Goal: Task Accomplishment & Management: Manage account settings

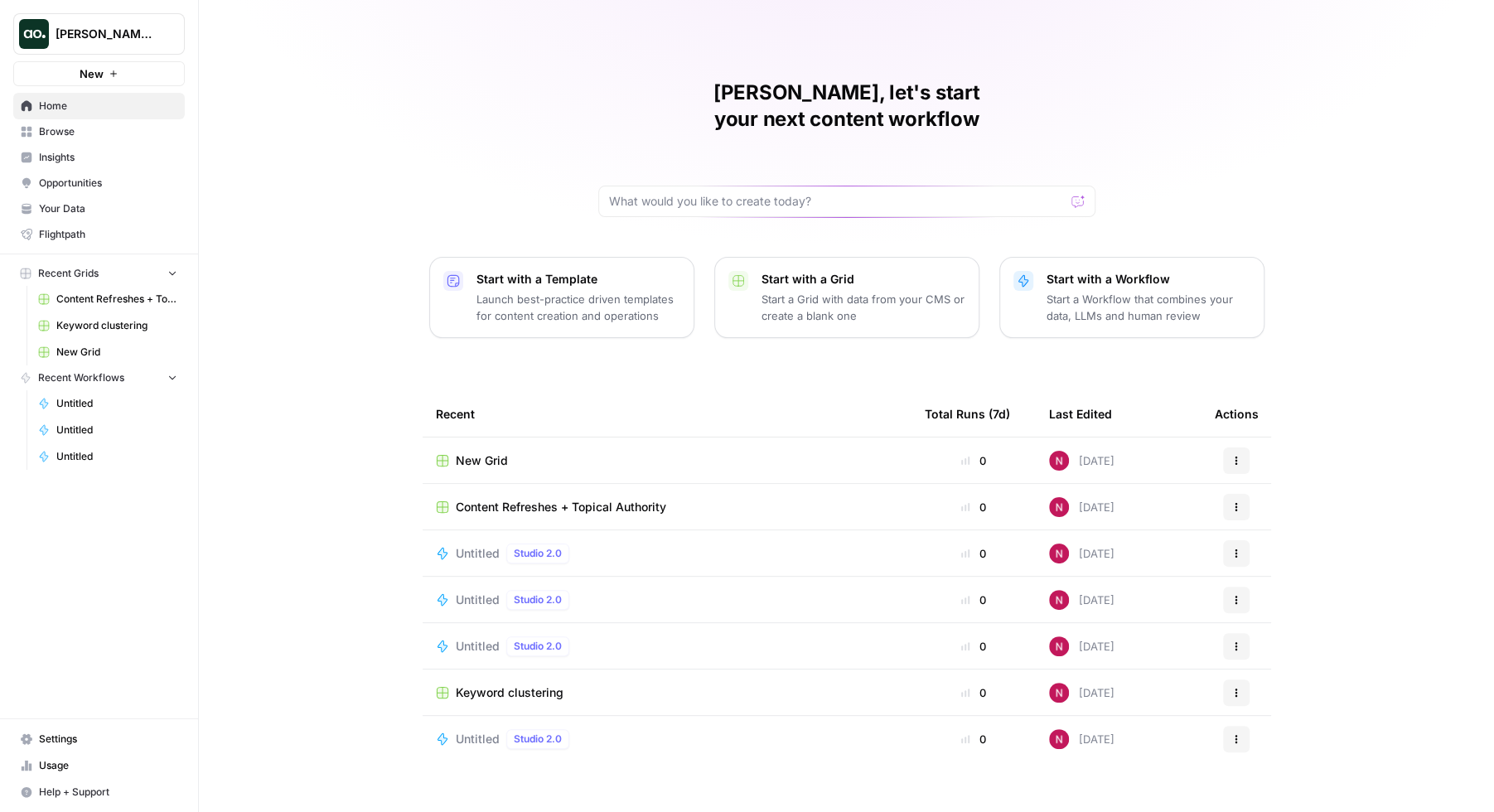
click at [63, 738] on span "Settings" at bounding box center [107, 738] width 138 height 15
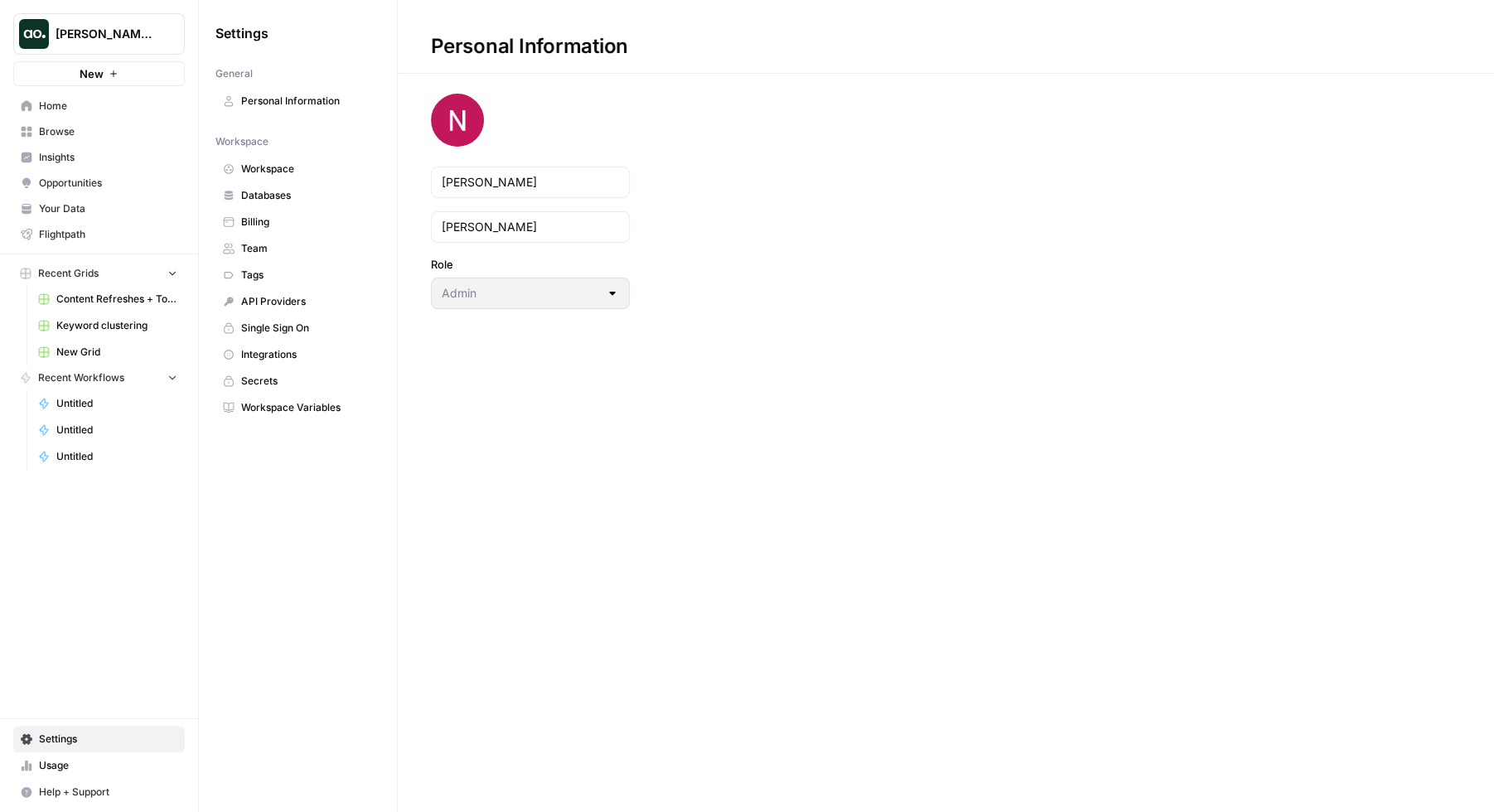
click at [279, 352] on span "Integrations" at bounding box center [307, 354] width 132 height 15
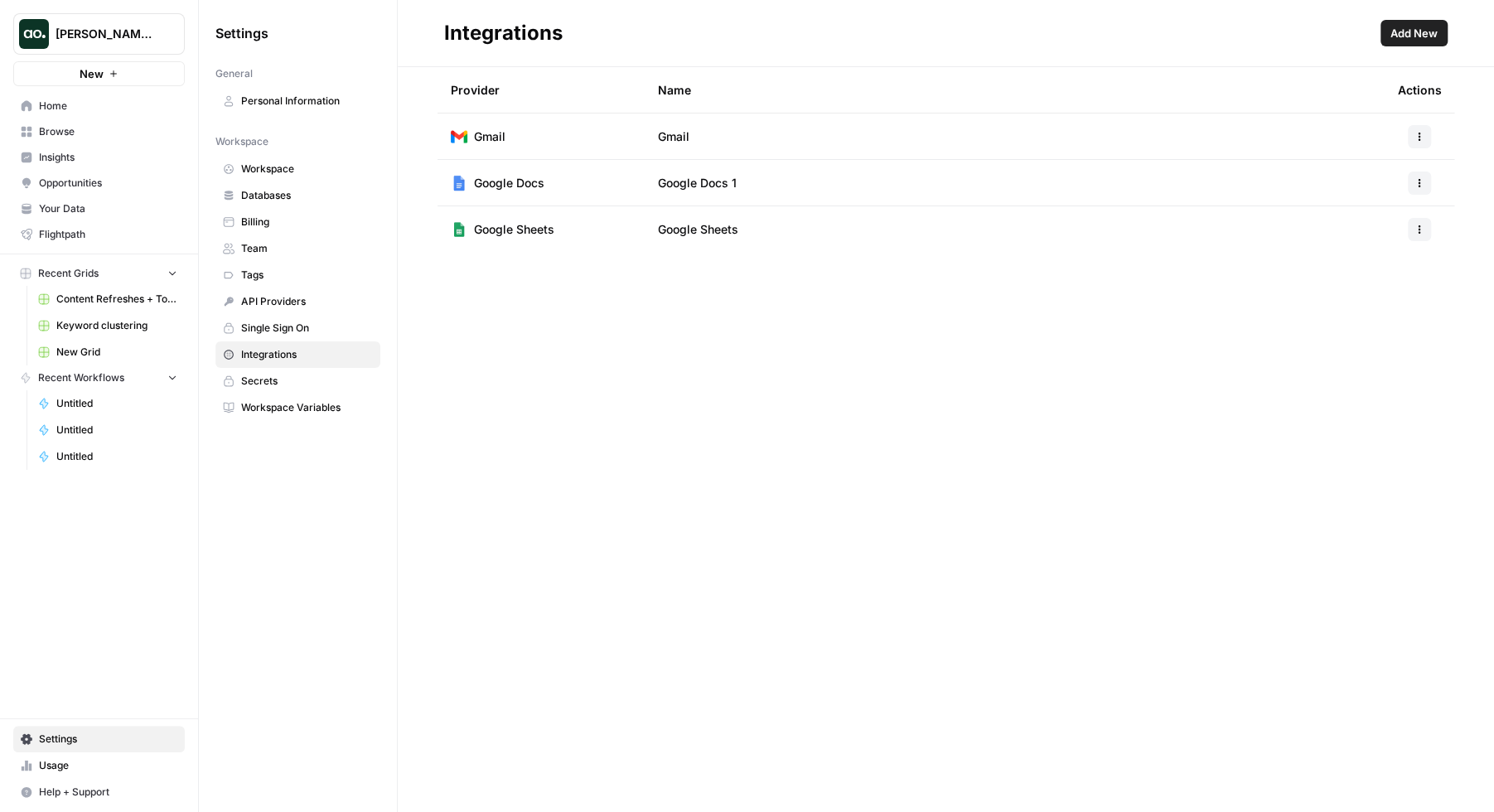
click at [1427, 25] on span "Add New" at bounding box center [1413, 33] width 47 height 16
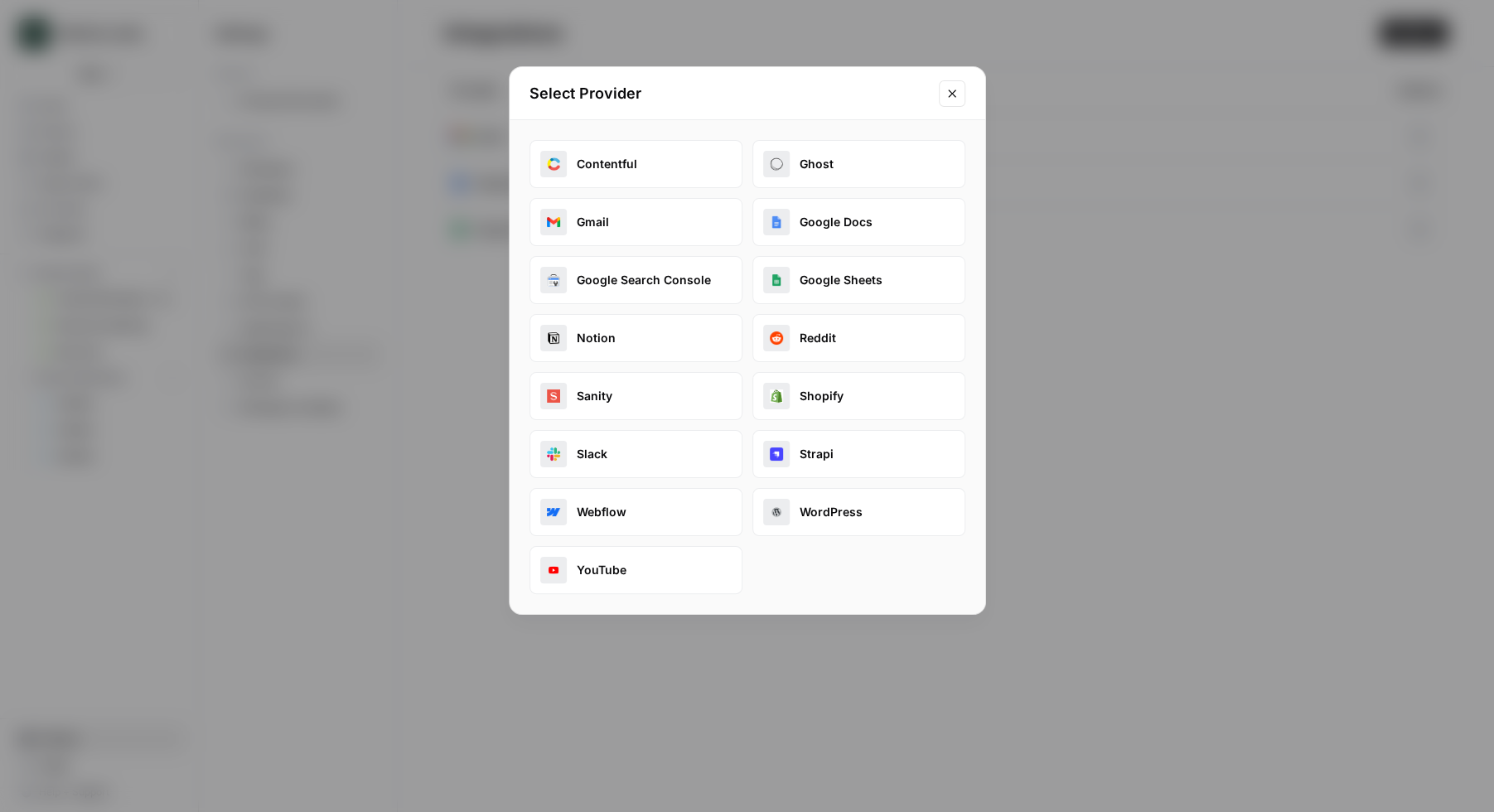
click at [650, 280] on button "Google Search Console" at bounding box center [636, 280] width 213 height 48
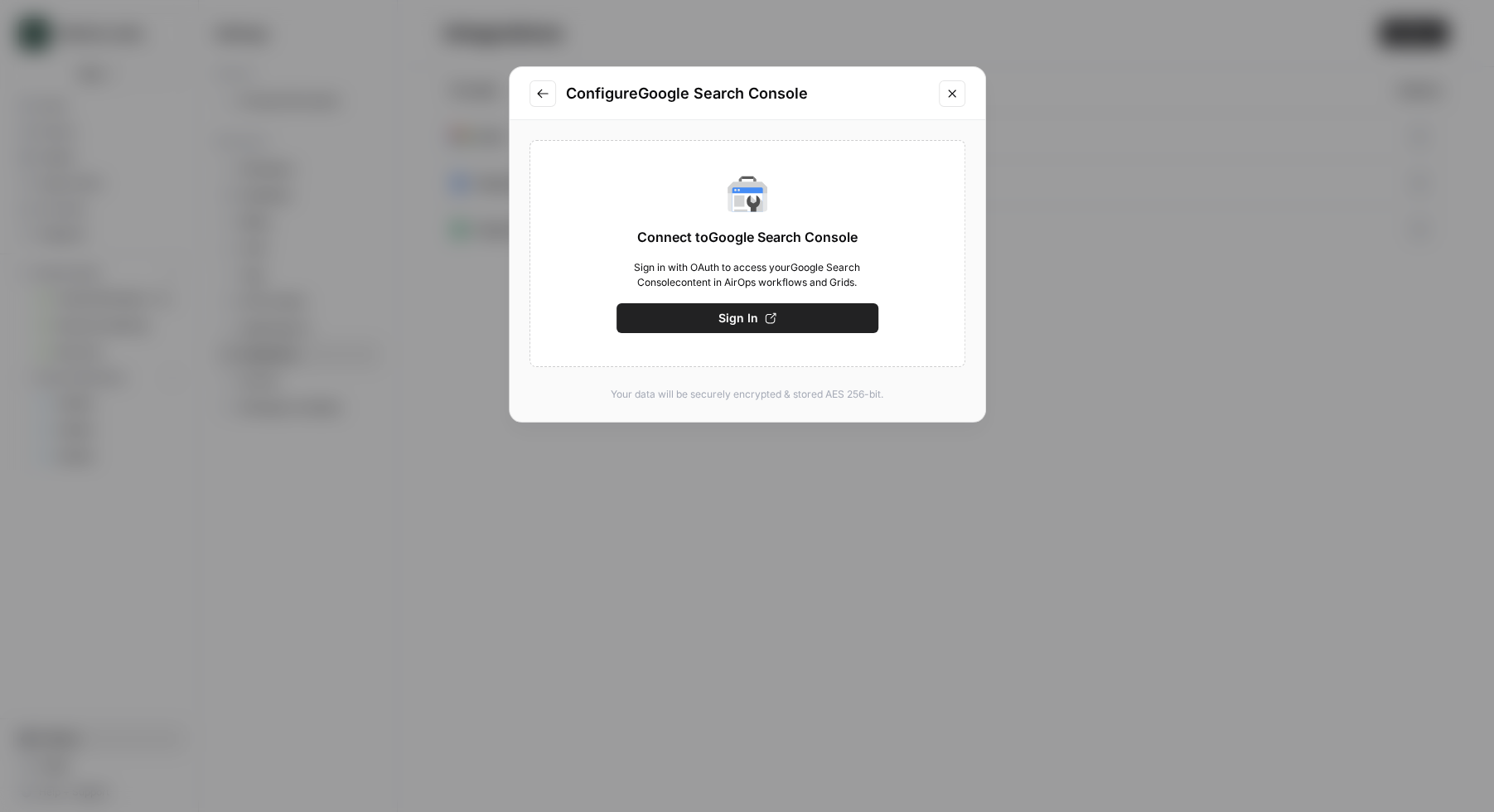
click at [187, 231] on div "Configure Google Search Console Connect to Google Search Console Sign in with O…" at bounding box center [747, 406] width 1494 height 812
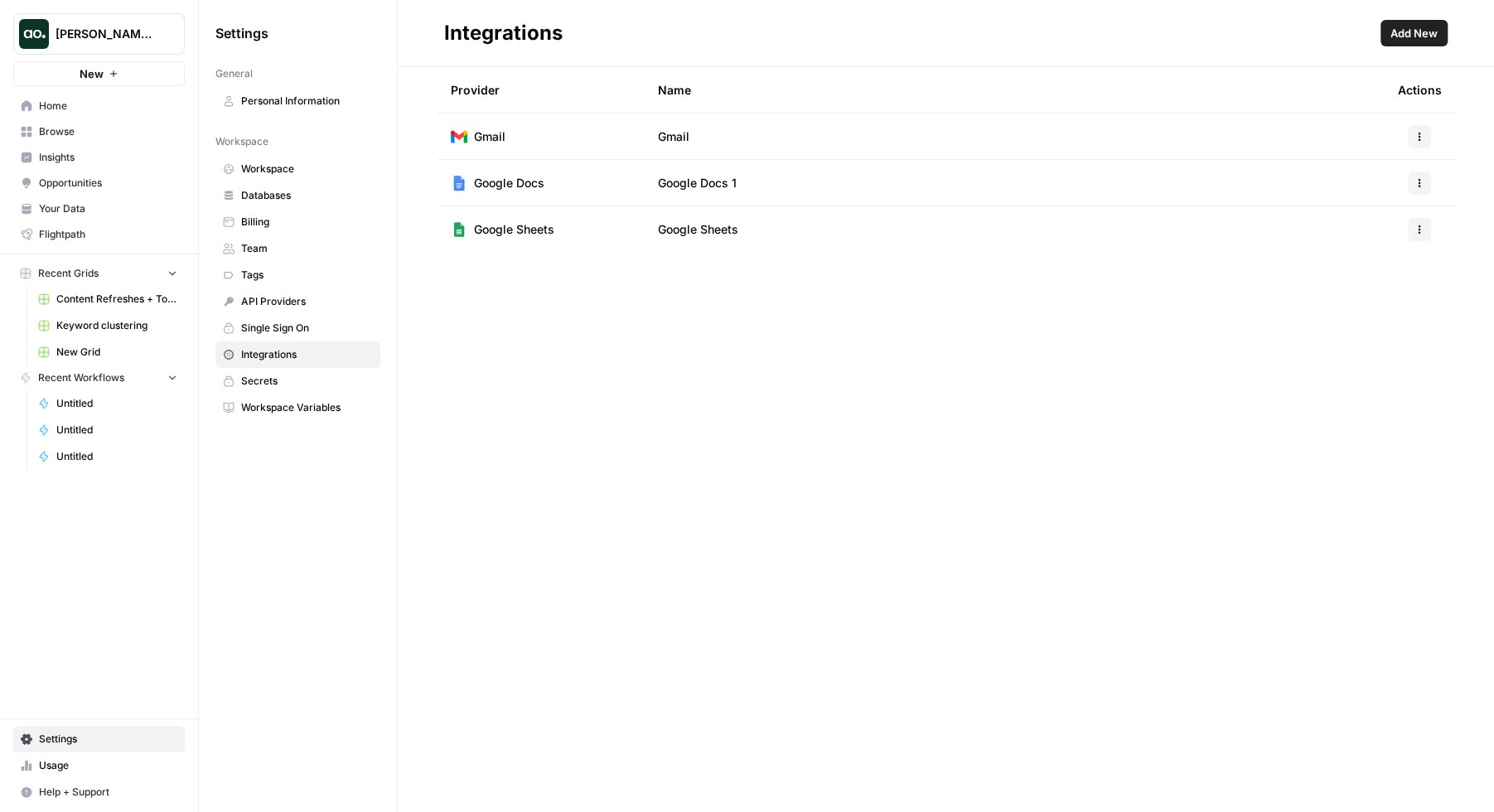
click at [124, 26] on span "[PERSON_NAME]'s Workspace" at bounding box center [105, 33] width 100 height 16
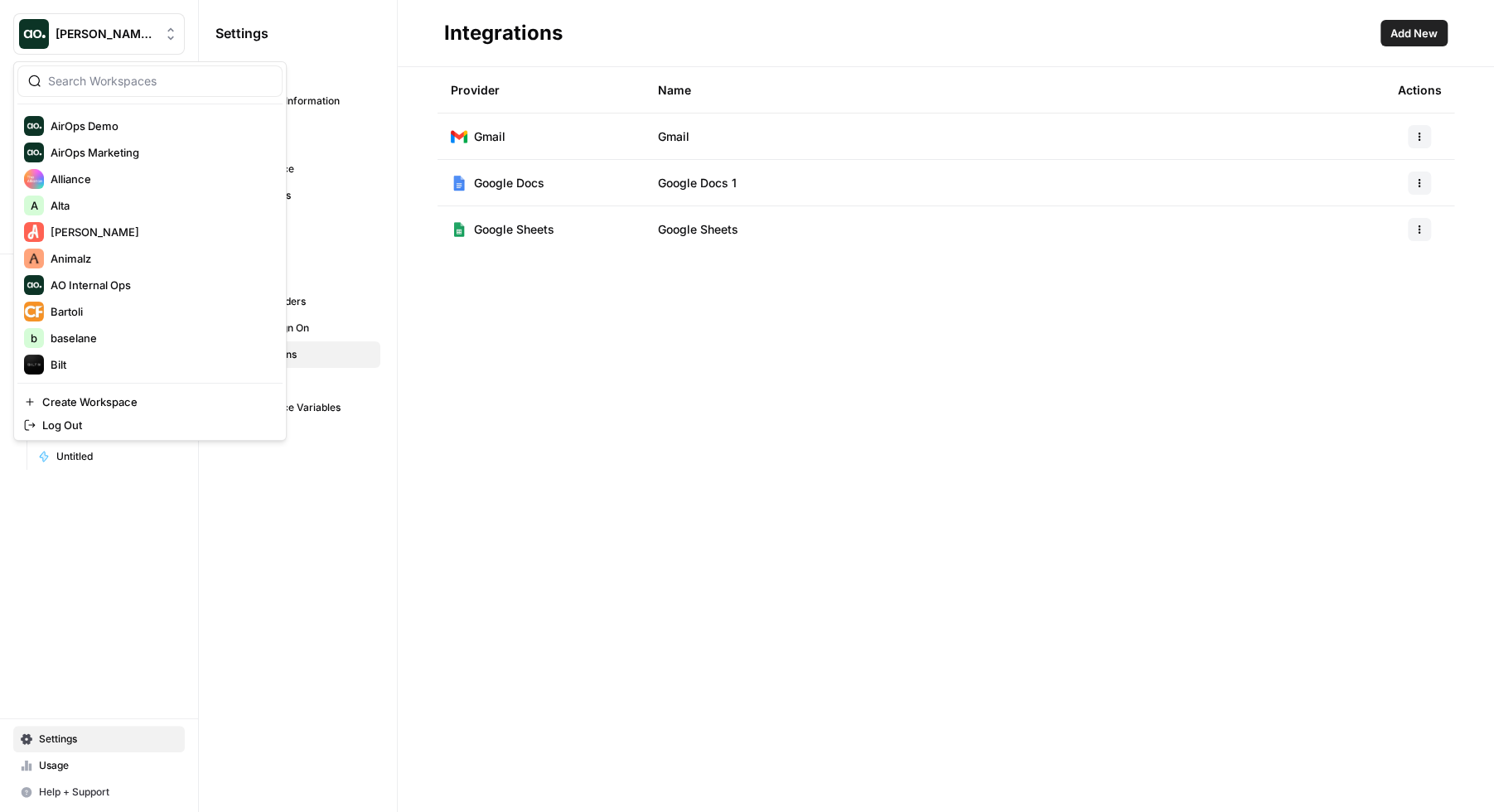
scroll to position [159, 0]
click at [84, 201] on span "Alta" at bounding box center [160, 203] width 219 height 16
